Goal: Task Accomplishment & Management: Use online tool/utility

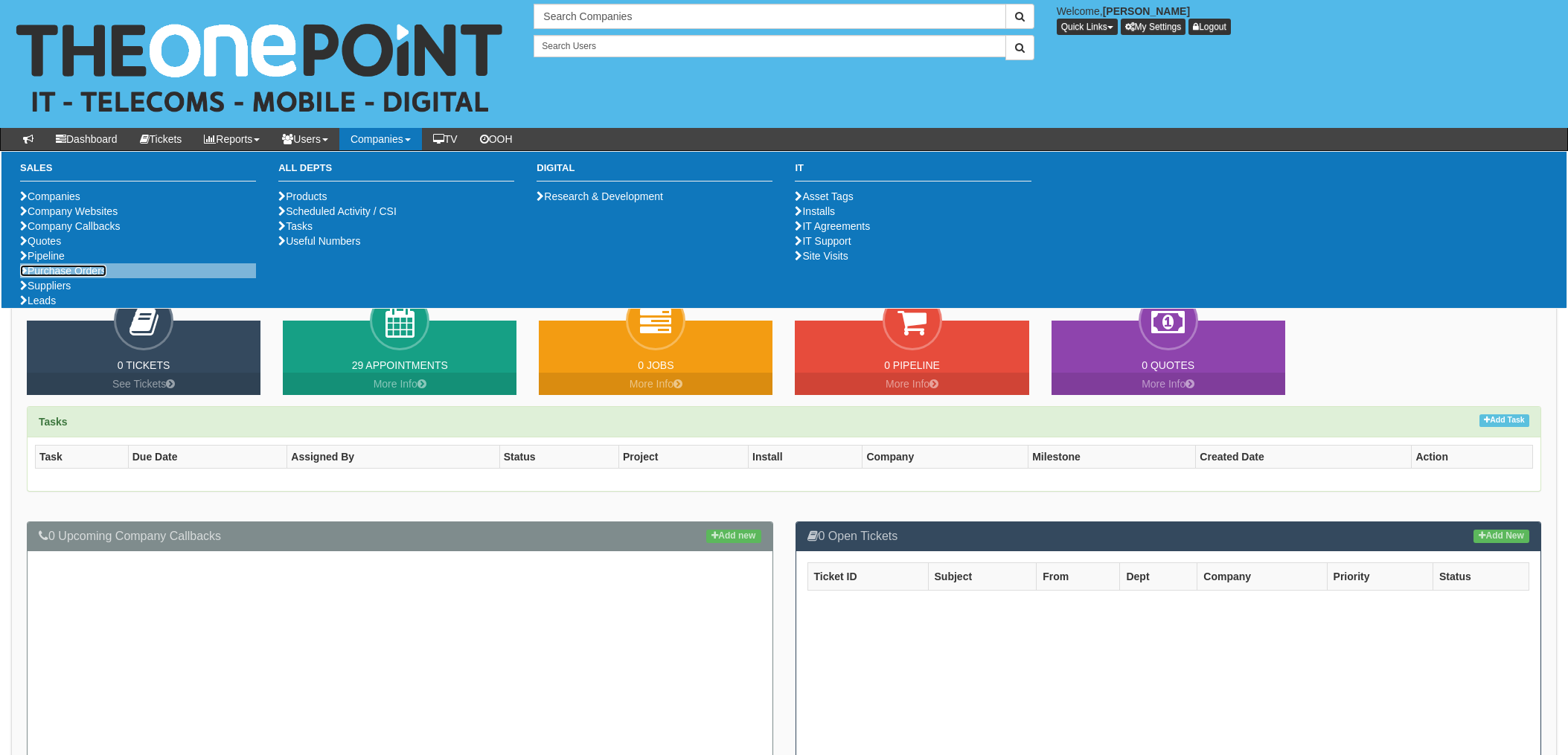
click at [74, 276] on link "Purchase Orders" at bounding box center [62, 270] width 86 height 12
click at [76, 276] on link "Purchase Orders" at bounding box center [62, 270] width 86 height 12
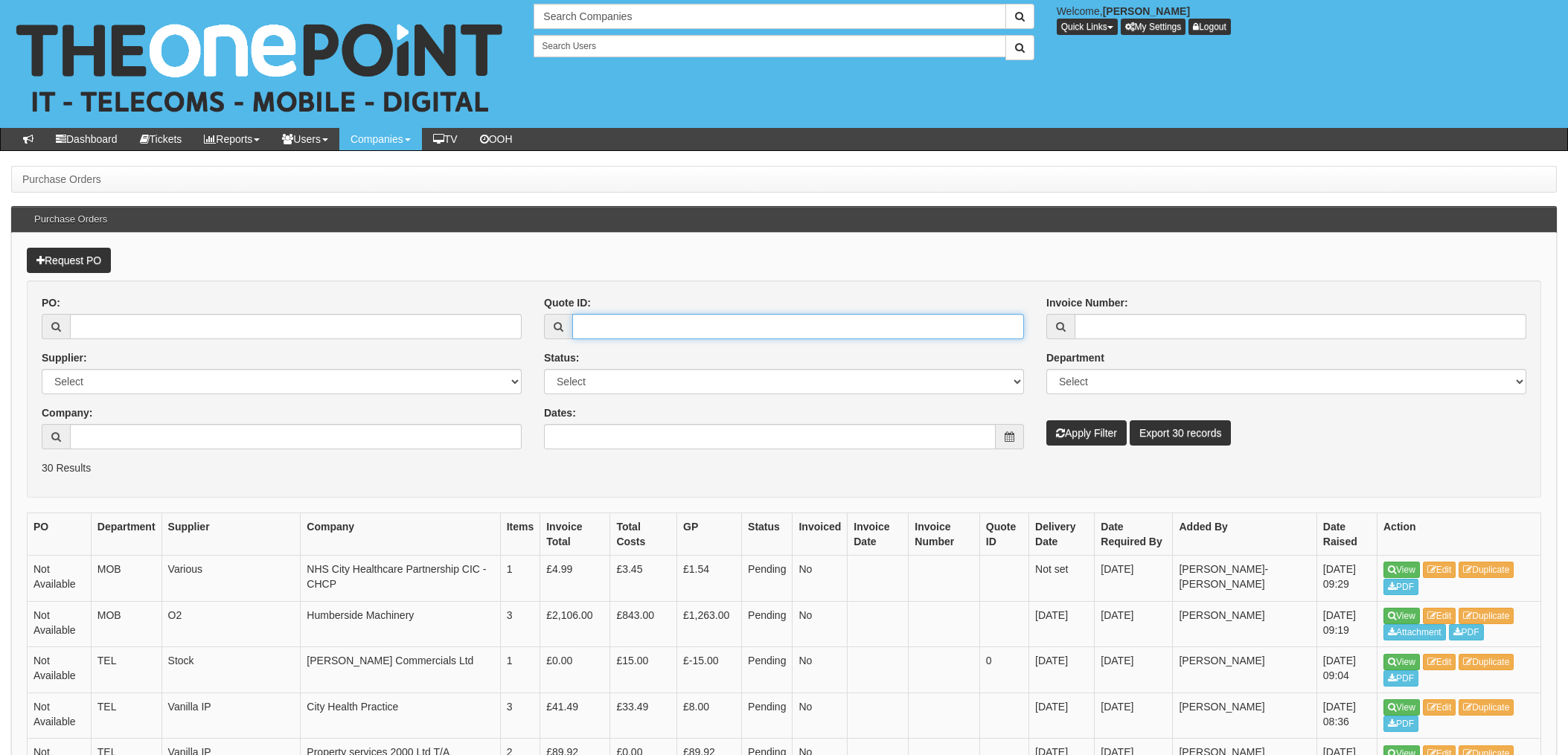
click at [682, 331] on input "Quote ID:" at bounding box center [798, 327] width 452 height 26
type input "12940"
click at [1047, 420] on button "Apply Filter" at bounding box center [1086, 433] width 80 height 26
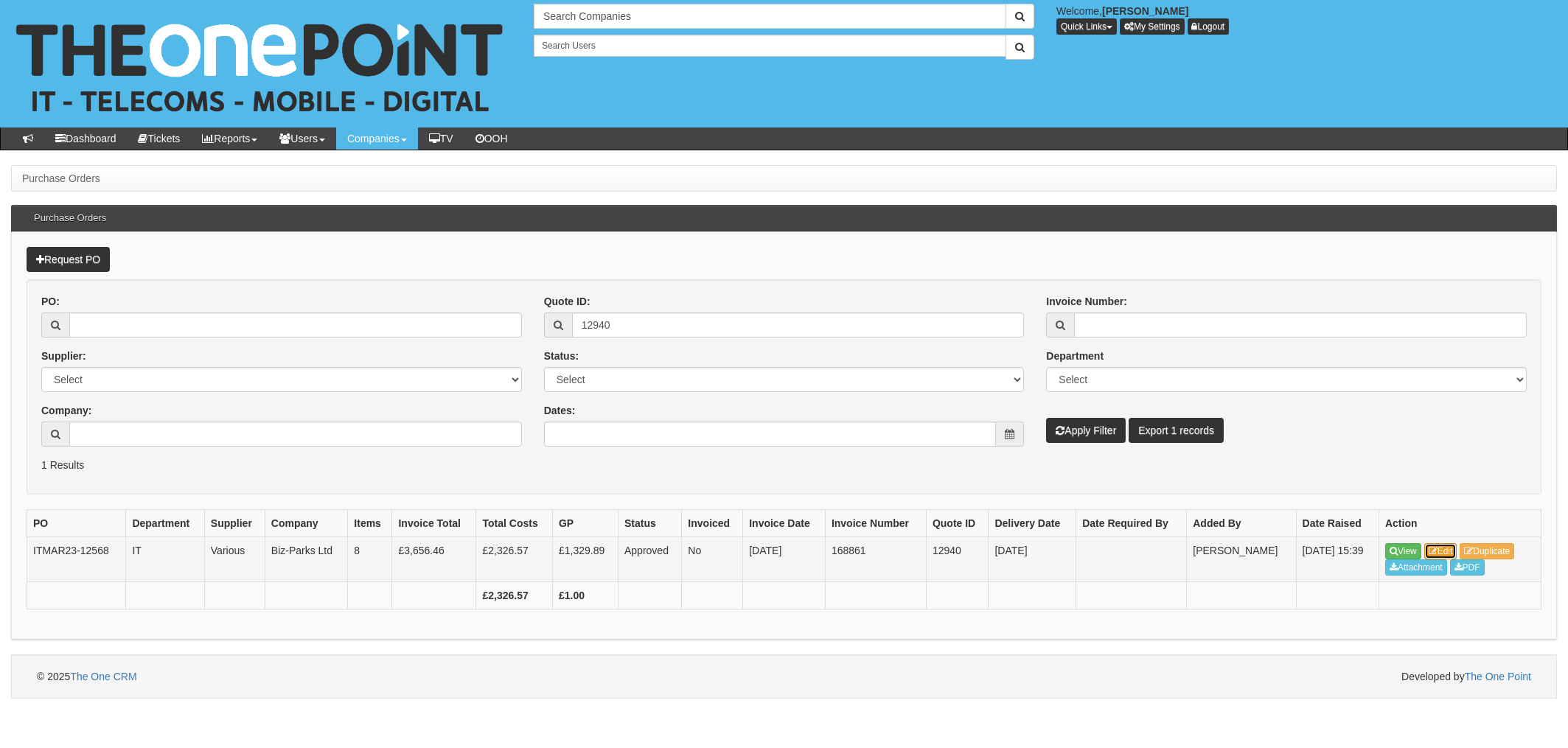
click at [1453, 547] on link "Edit" at bounding box center [1441, 551] width 33 height 17
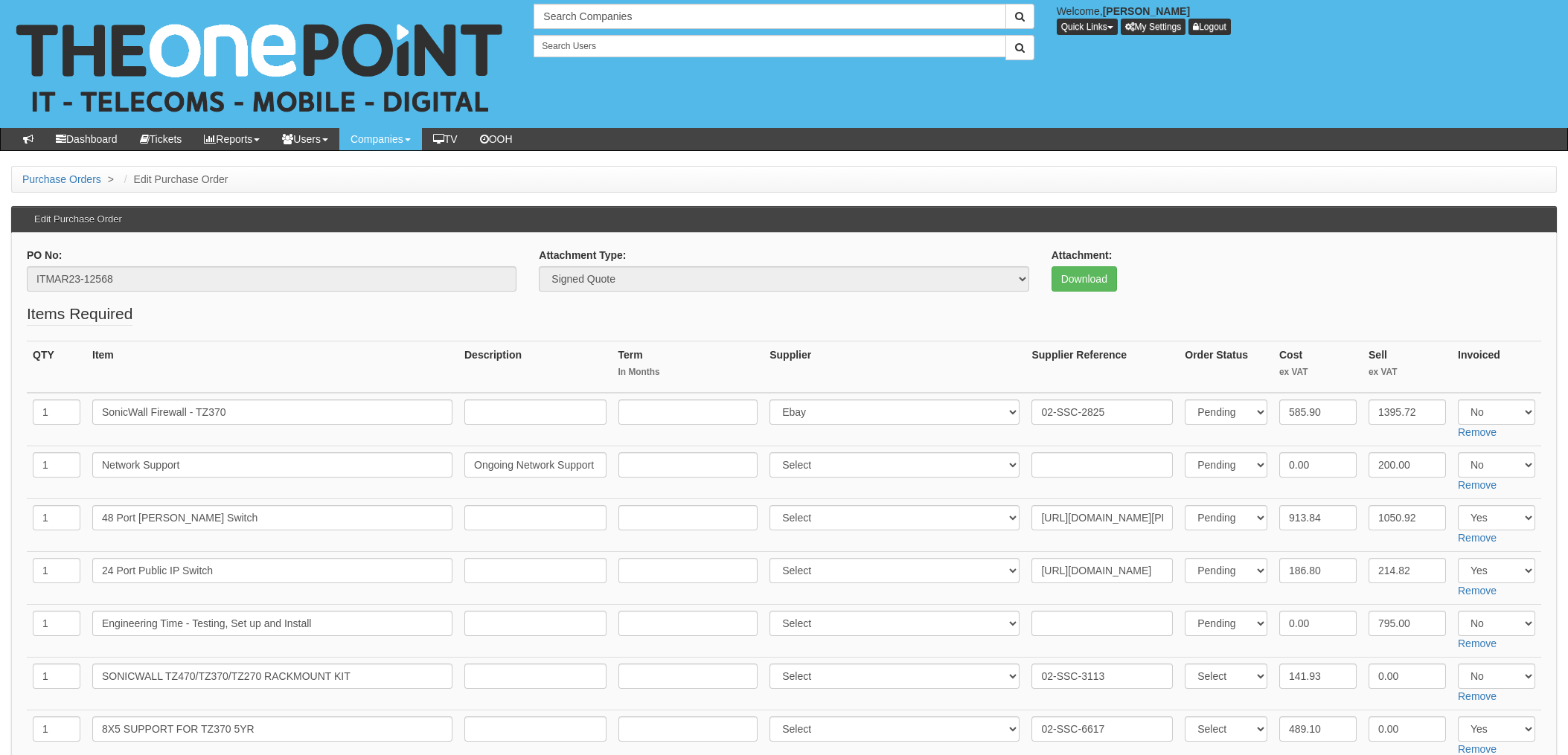
click at [824, 598] on td "Select 123 REG.co.uk 1Password 3 4Gon AA Jones Electric Ltd Abzorb Access Group…" at bounding box center [894, 578] width 262 height 53
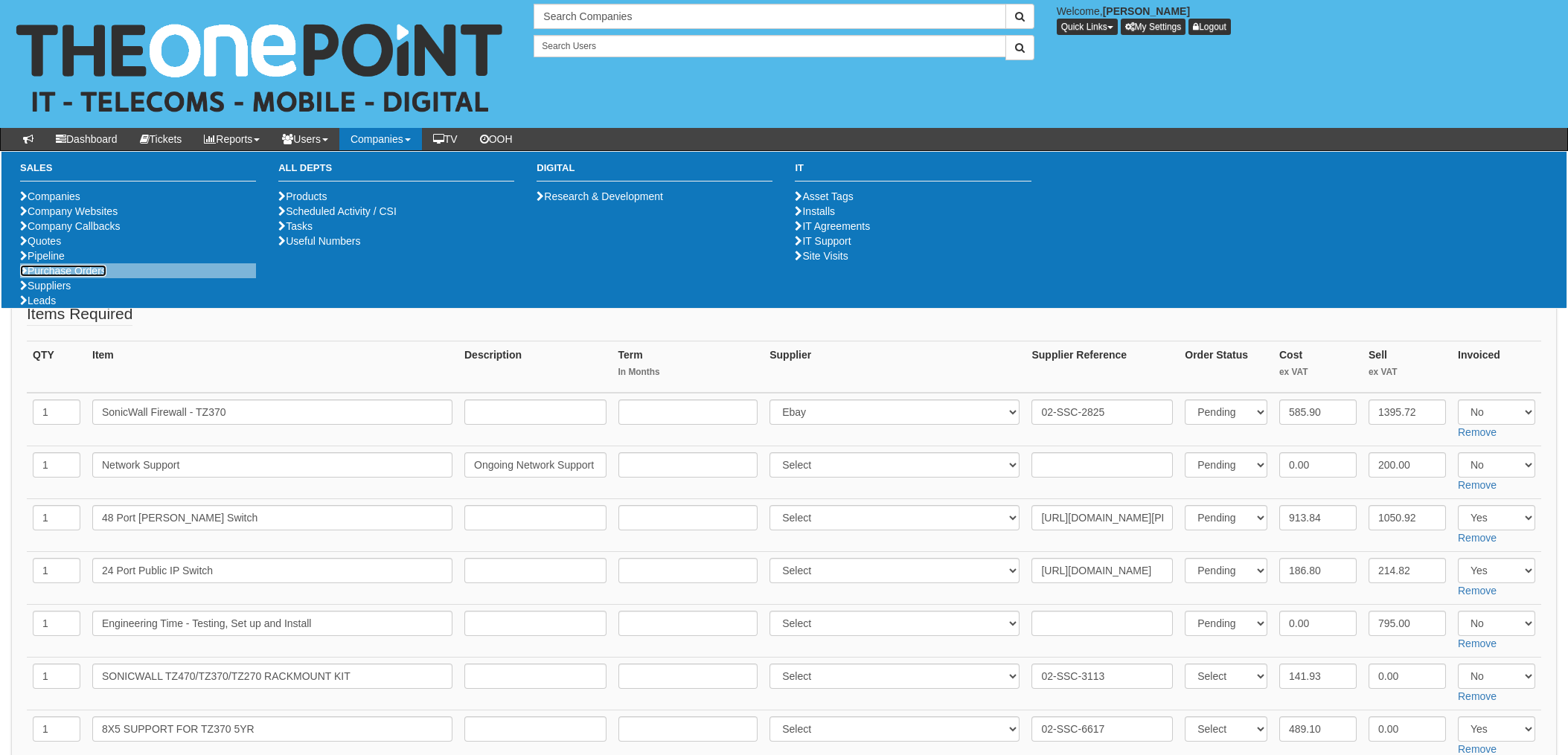
click at [68, 276] on link "Purchase Orders" at bounding box center [62, 270] width 86 height 12
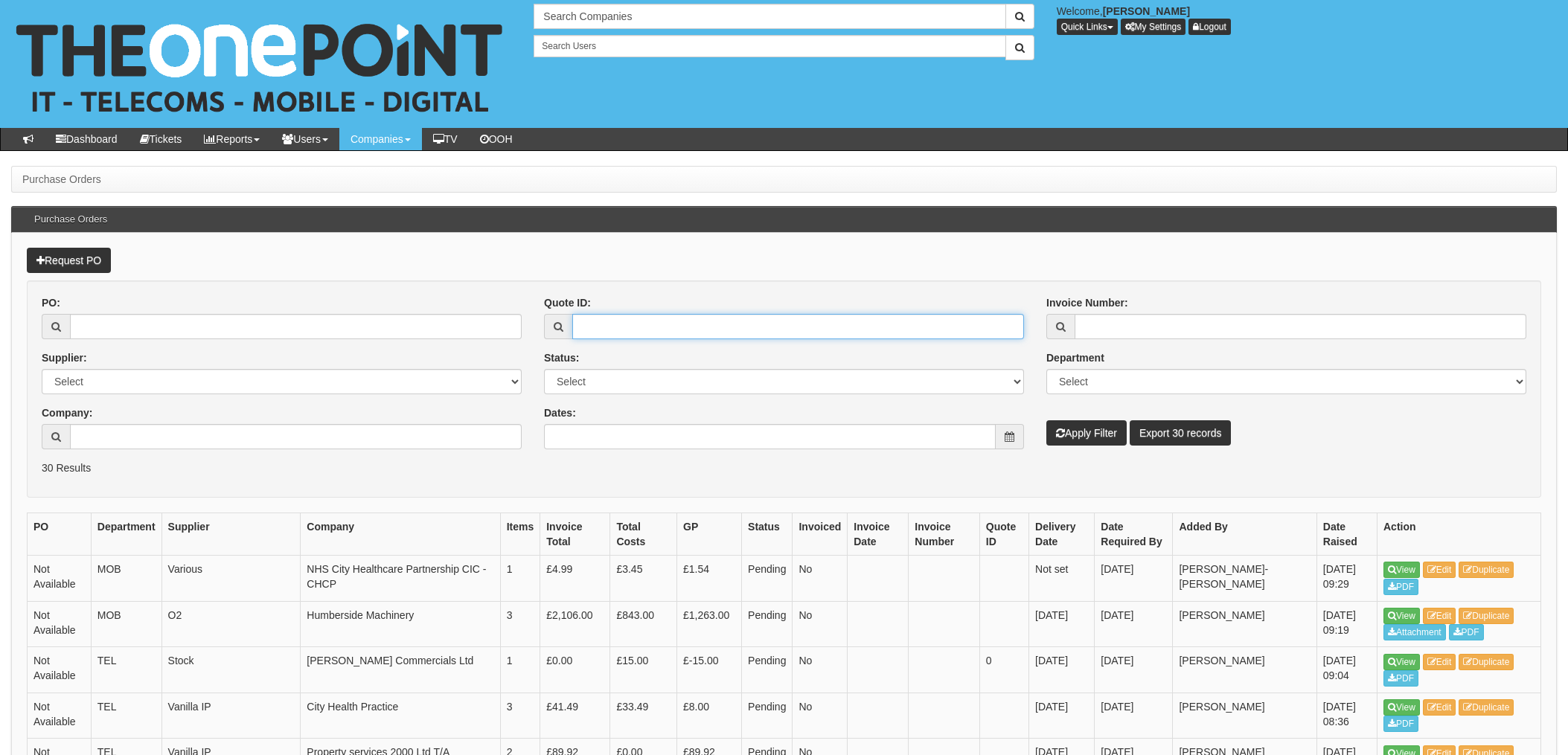
click at [615, 326] on input "Quote ID:" at bounding box center [798, 327] width 452 height 26
type input "15566"
click at [1047, 420] on button "Apply Filter" at bounding box center [1086, 433] width 80 height 26
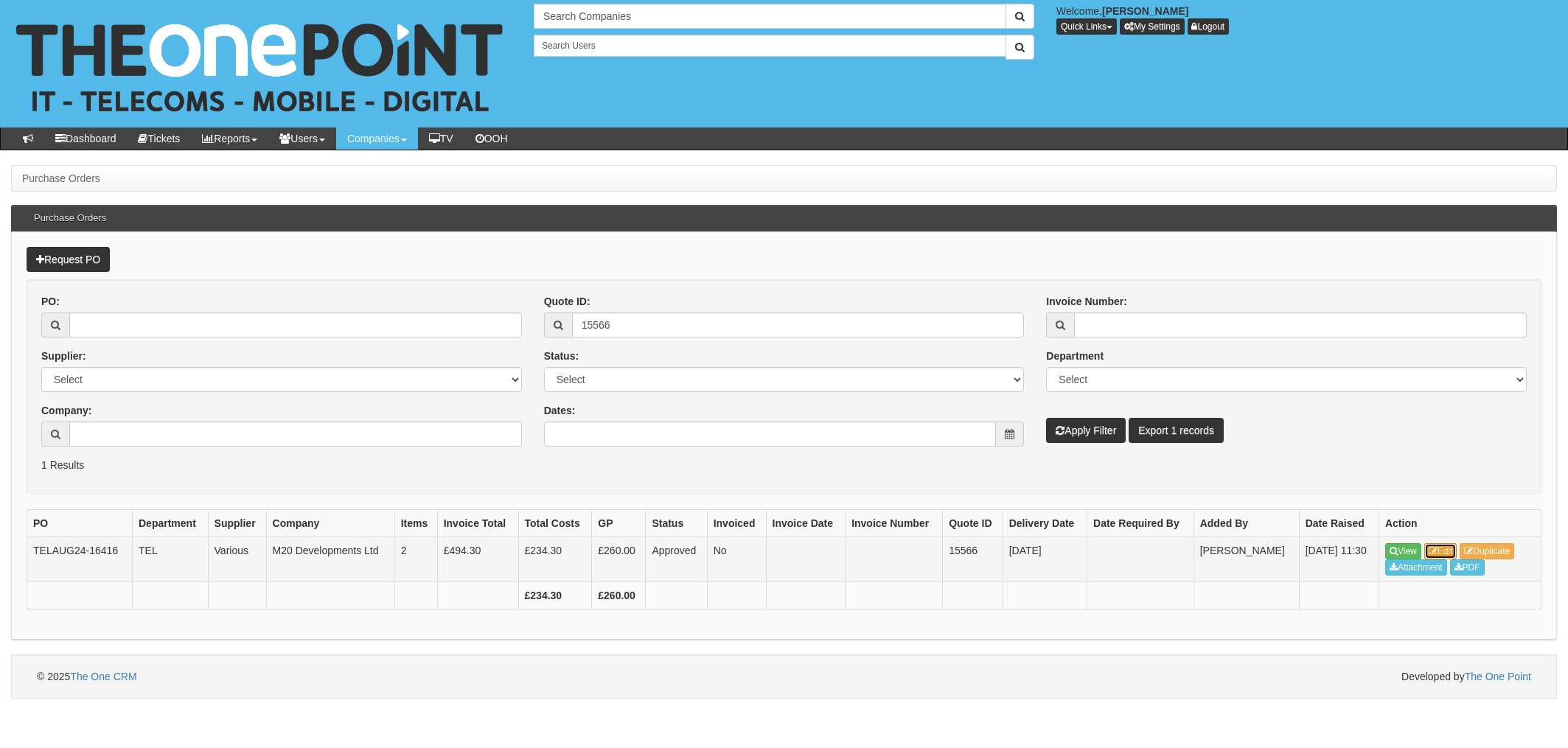
click at [1445, 547] on link "Edit" at bounding box center [1441, 551] width 33 height 17
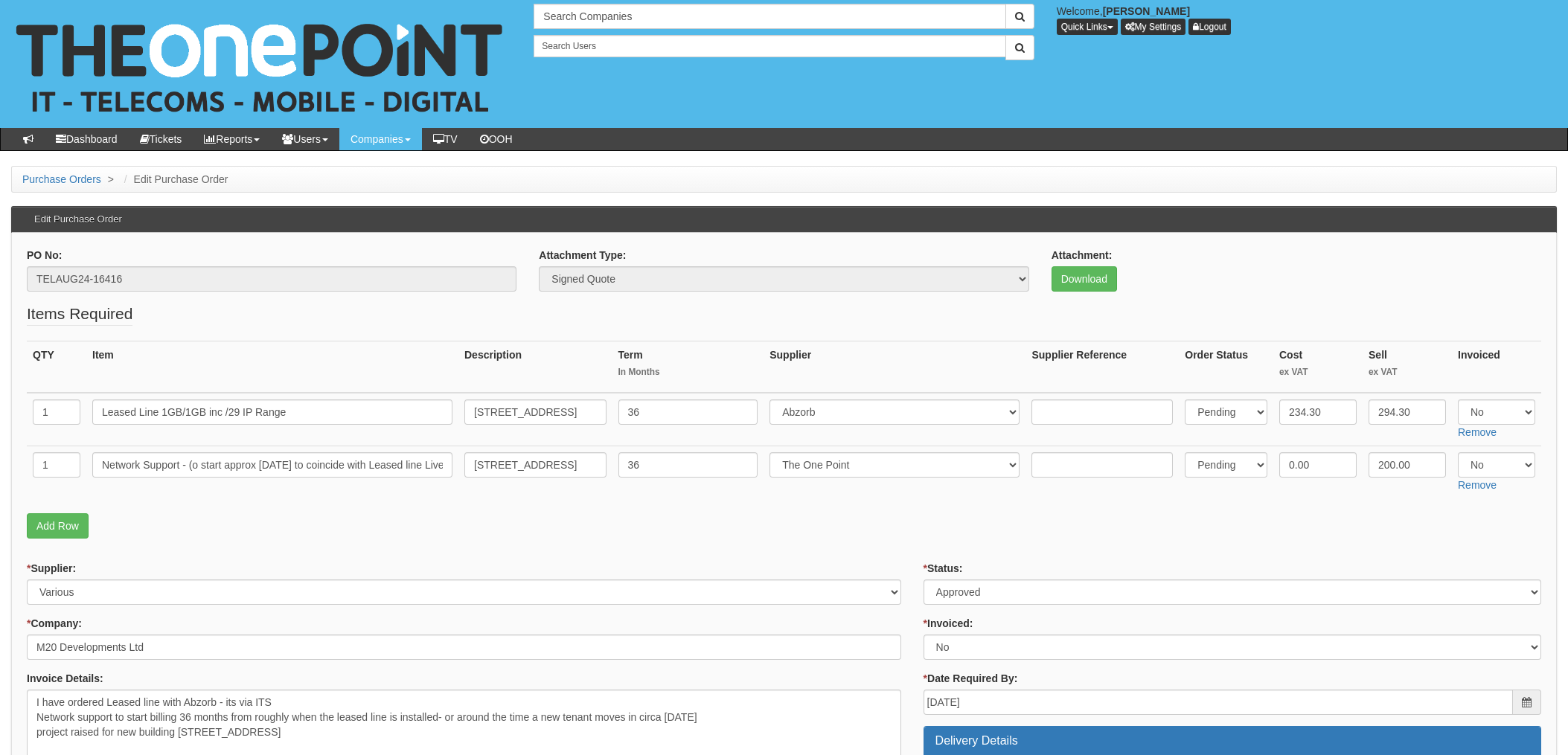
click at [309, 515] on p "Add Row" at bounding box center [784, 526] width 1514 height 26
